Goal: Book appointment/travel/reservation

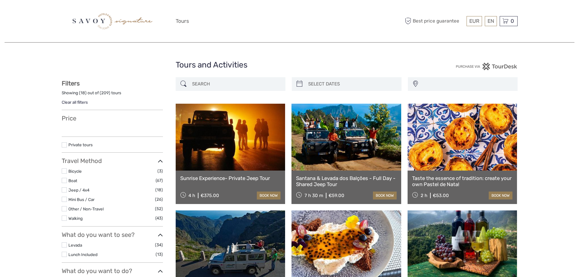
select select
click at [445, 87] on div "[GEOGRAPHIC_DATA] [GEOGRAPHIC_DATA] ([GEOGRAPHIC_DATA]) [GEOGRAPHIC_DATA] ([GEO…" at bounding box center [463, 84] width 110 height 14
select select
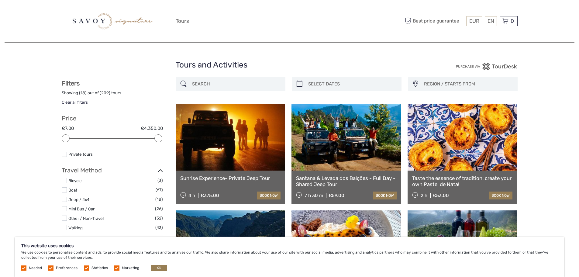
click at [216, 83] on input "search" at bounding box center [236, 84] width 93 height 11
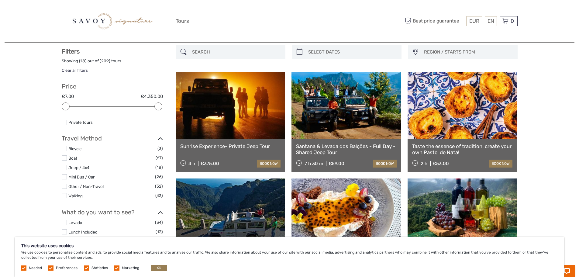
scroll to position [273, 0]
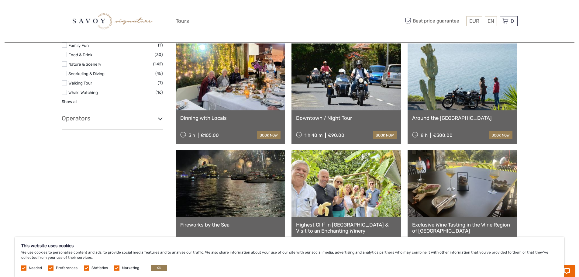
click at [127, 119] on h3 "Operators" at bounding box center [112, 118] width 101 height 7
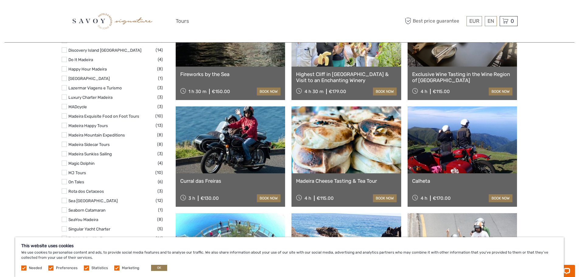
scroll to position [425, 0]
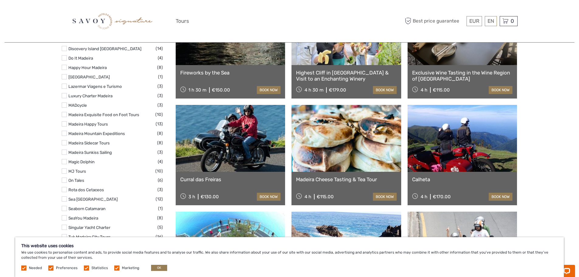
click at [64, 168] on label at bounding box center [64, 170] width 5 height 5
click at [0, 0] on input "checkbox" at bounding box center [0, 0] width 0 height 0
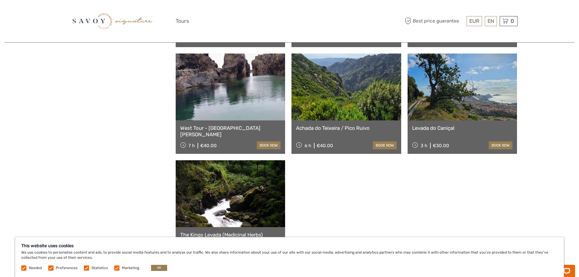
scroll to position [247, 0]
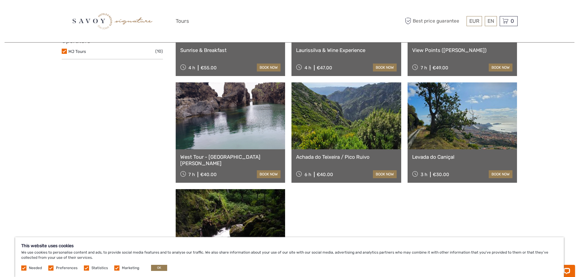
click at [250, 121] on link at bounding box center [231, 115] width 110 height 67
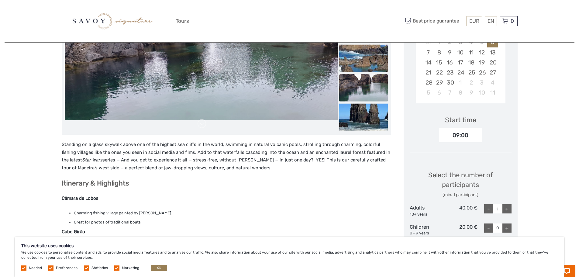
scroll to position [152, 0]
